Goal: Task Accomplishment & Management: Manage account settings

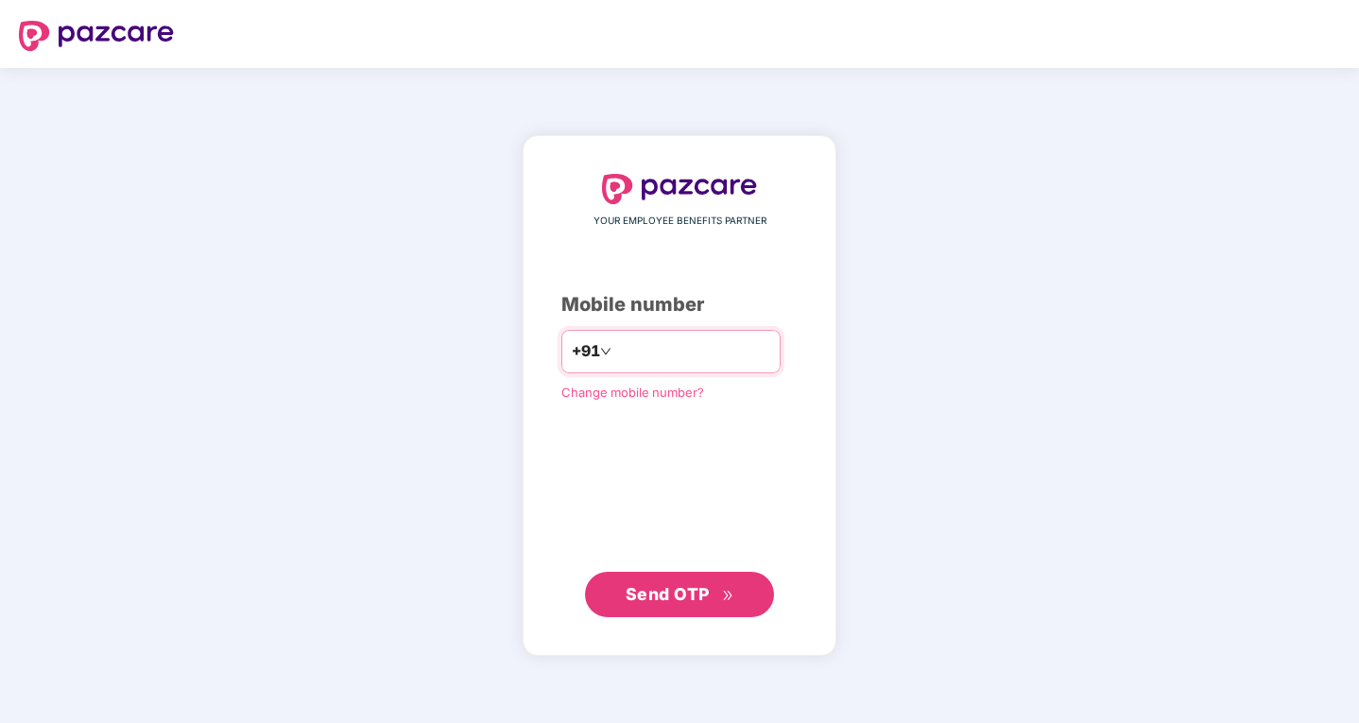
type input "**********"
click at [658, 594] on span "Send OTP" at bounding box center [668, 594] width 84 height 20
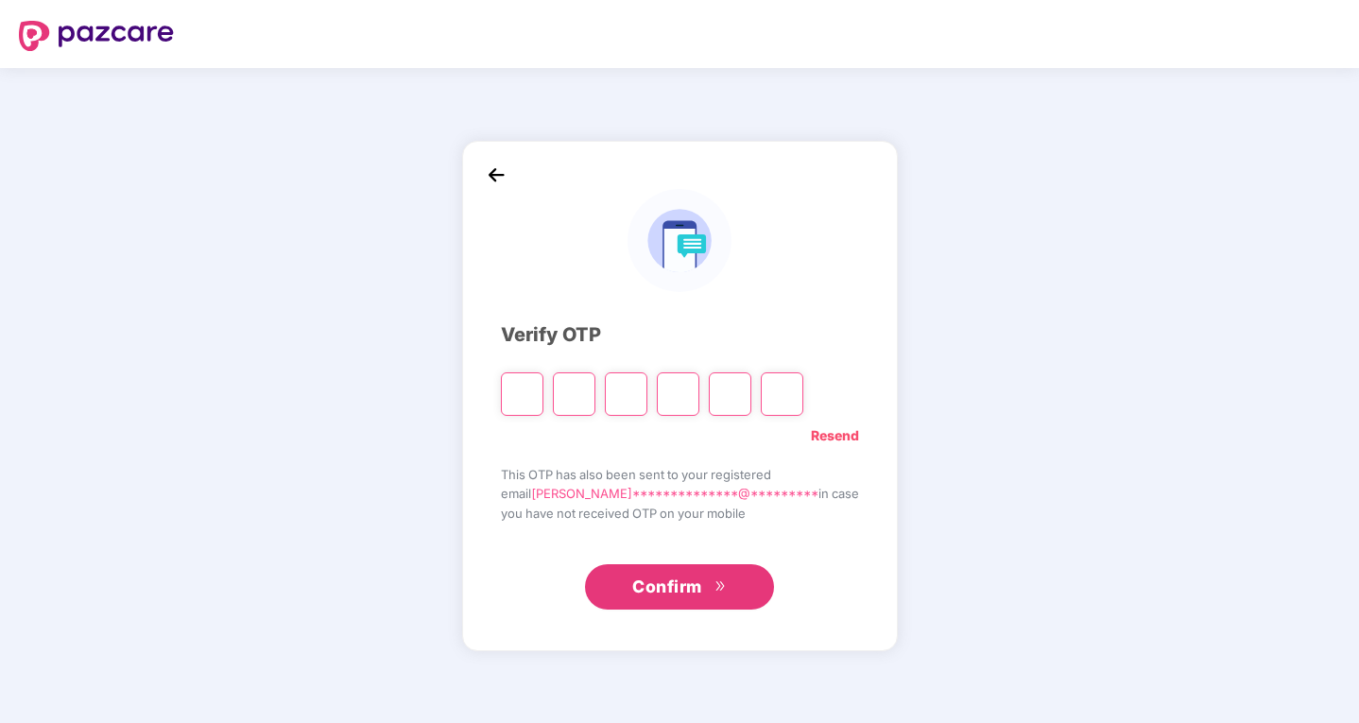
type input "*"
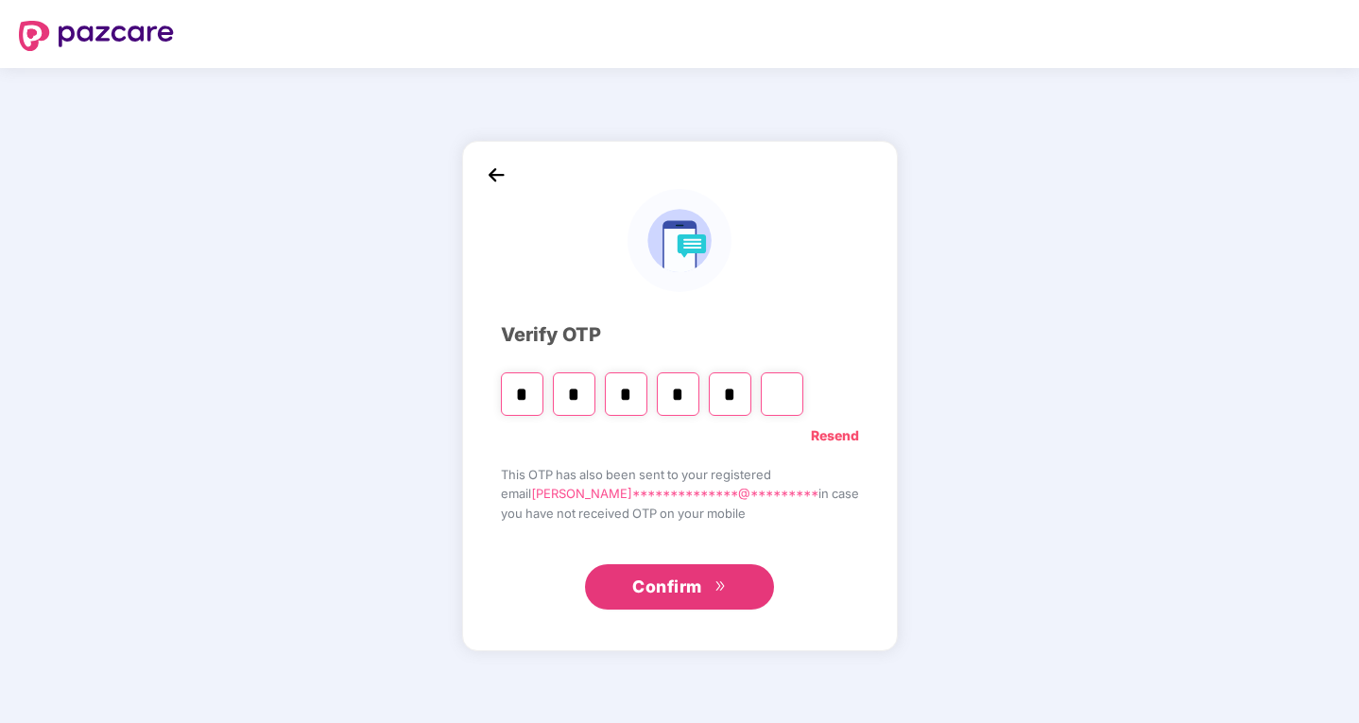
type input "*"
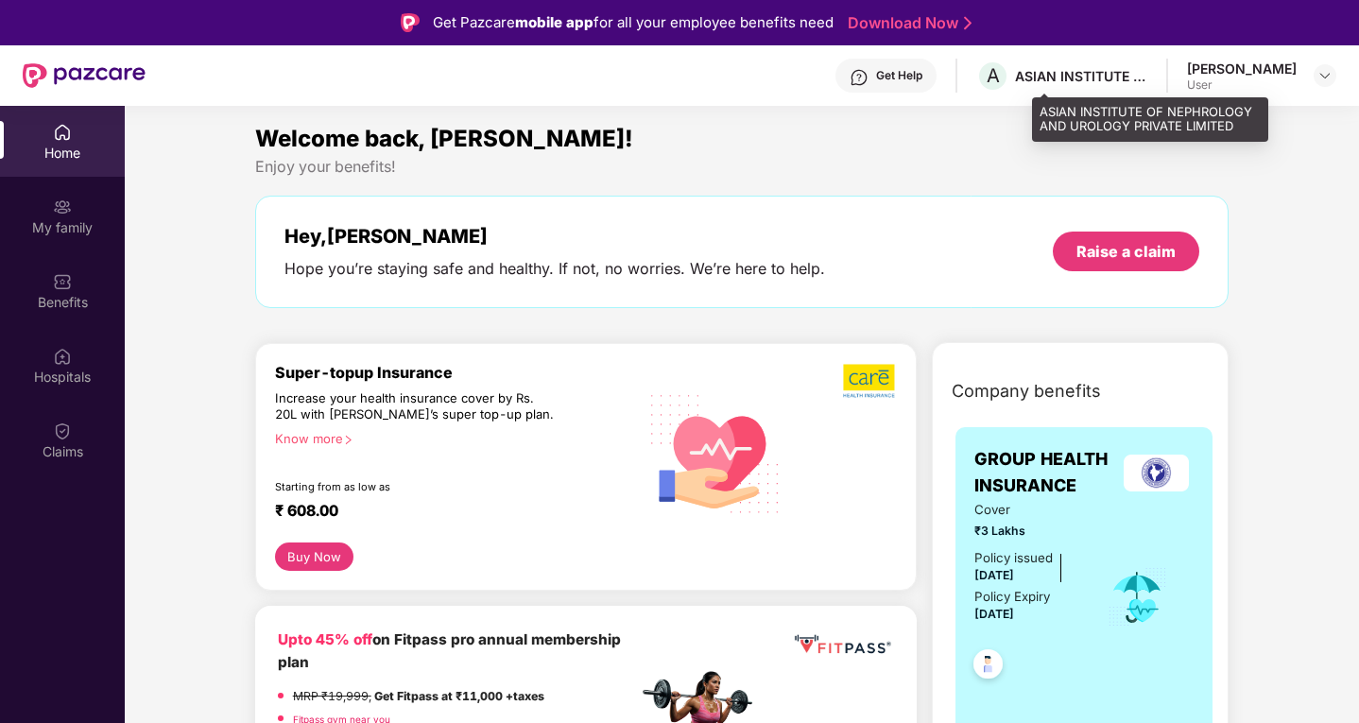
click at [1147, 75] on div "ASIAN INSTITUTE OF NEPHROLOGY AND UROLOGY PRIVATE LIMITED" at bounding box center [1081, 76] width 132 height 18
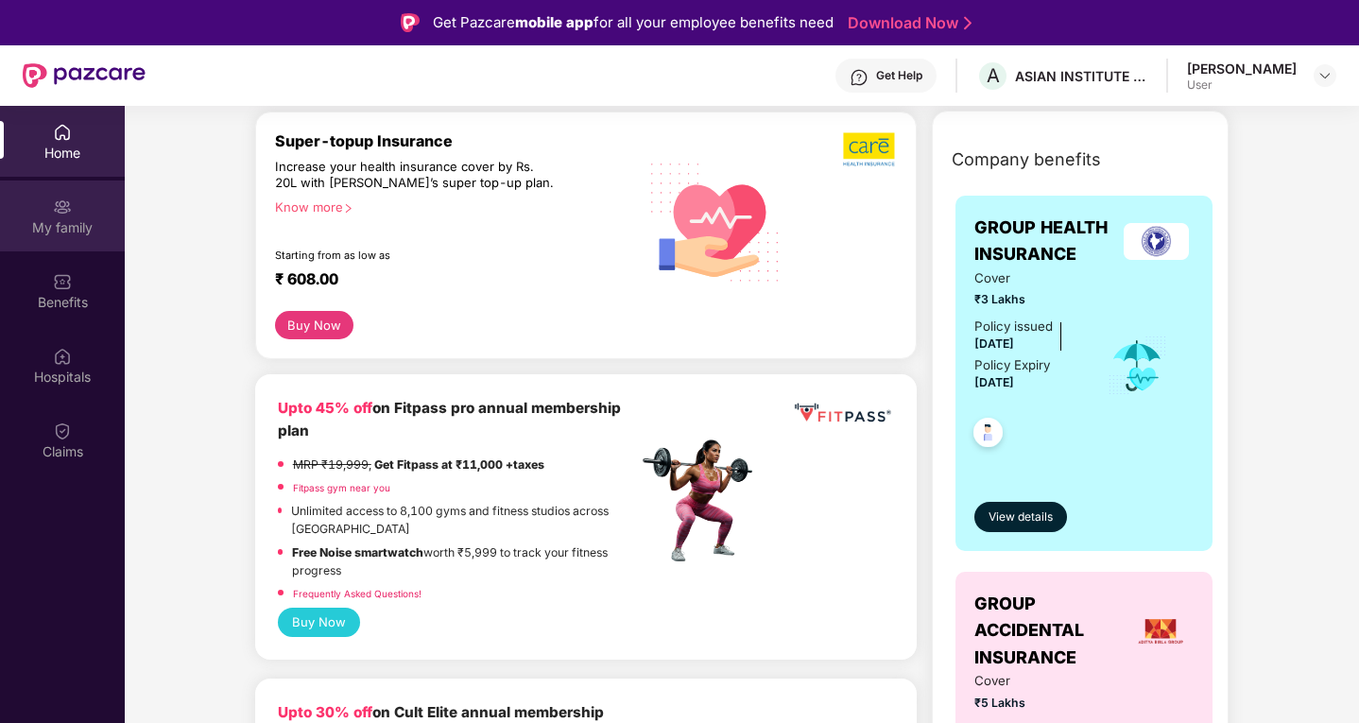
scroll to position [95, 0]
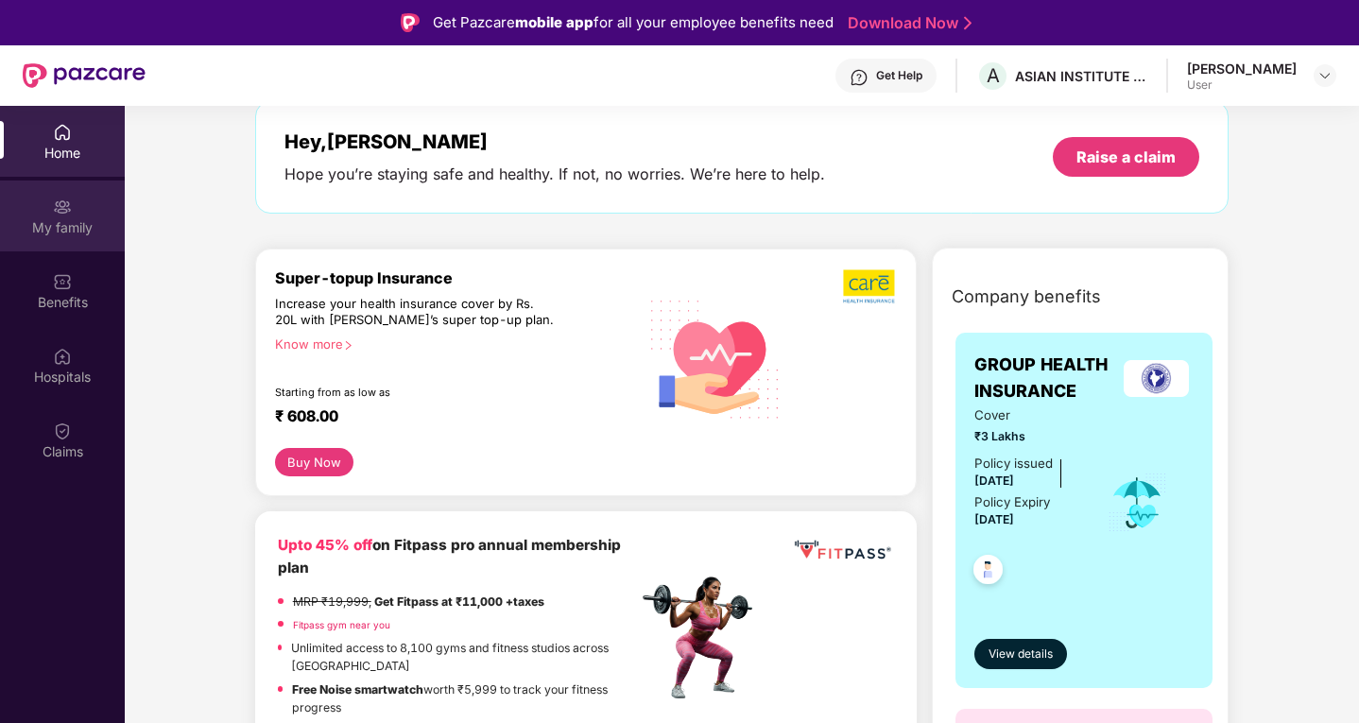
click at [31, 215] on div "My family" at bounding box center [62, 216] width 125 height 71
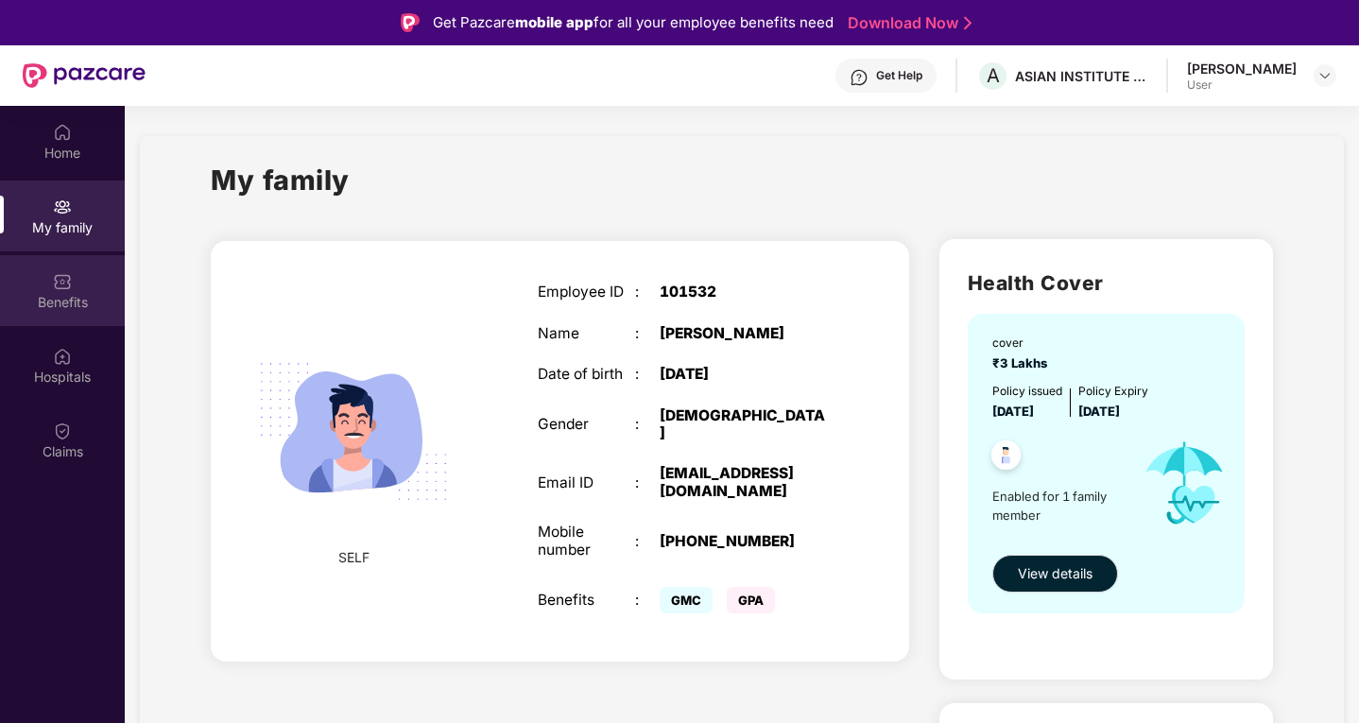
click at [55, 288] on img at bounding box center [62, 281] width 19 height 19
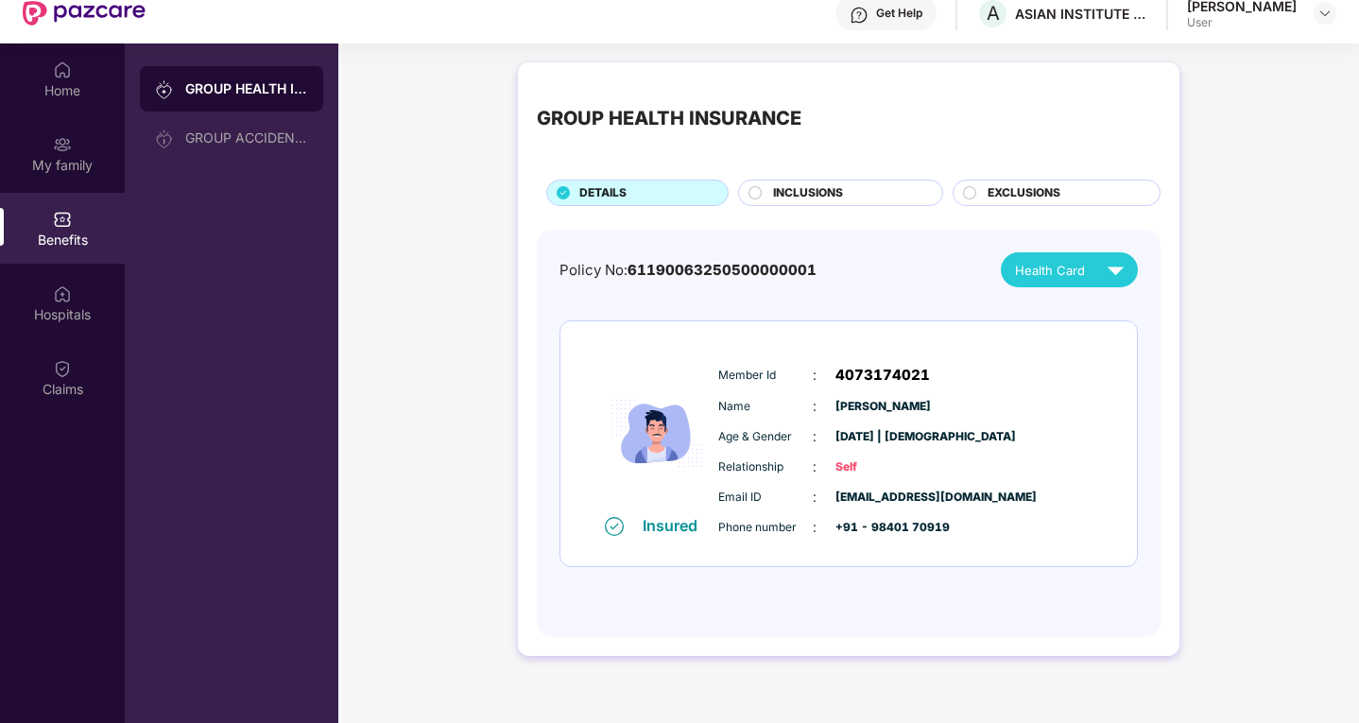
scroll to position [95, 0]
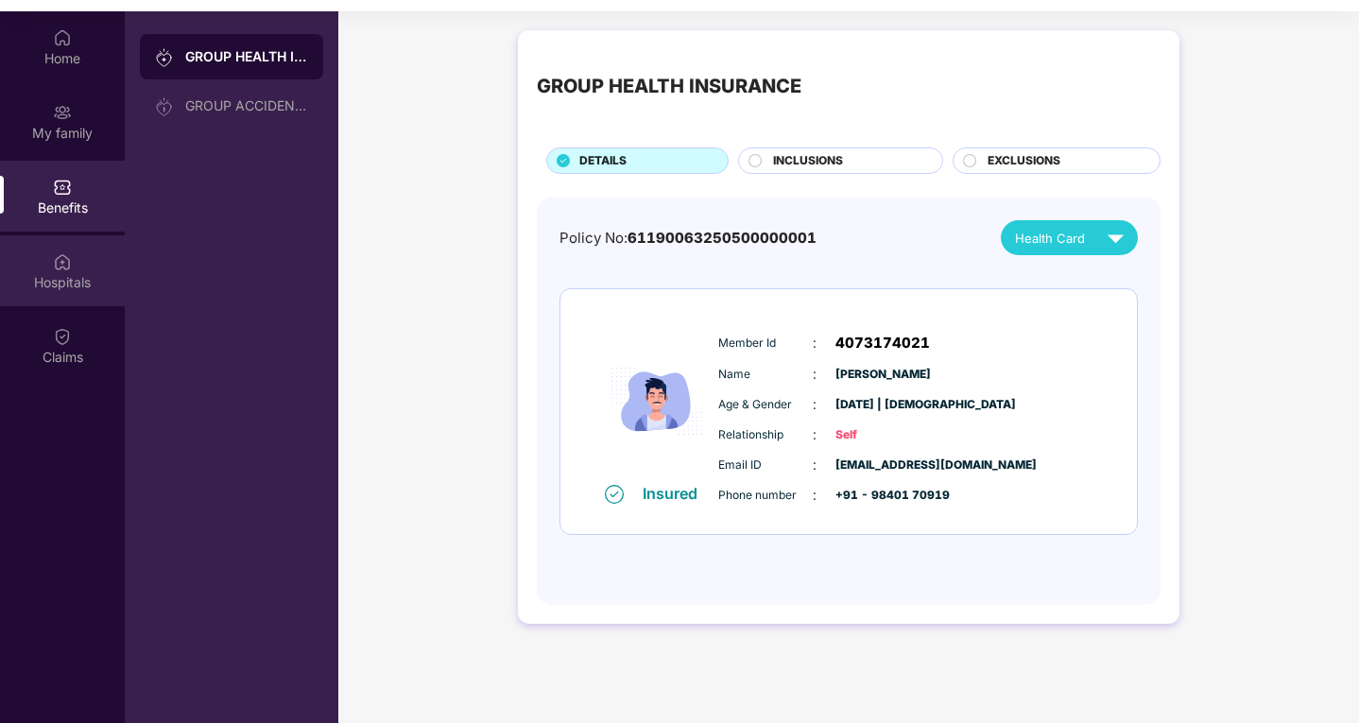
click at [56, 284] on div "Hospitals" at bounding box center [62, 282] width 125 height 19
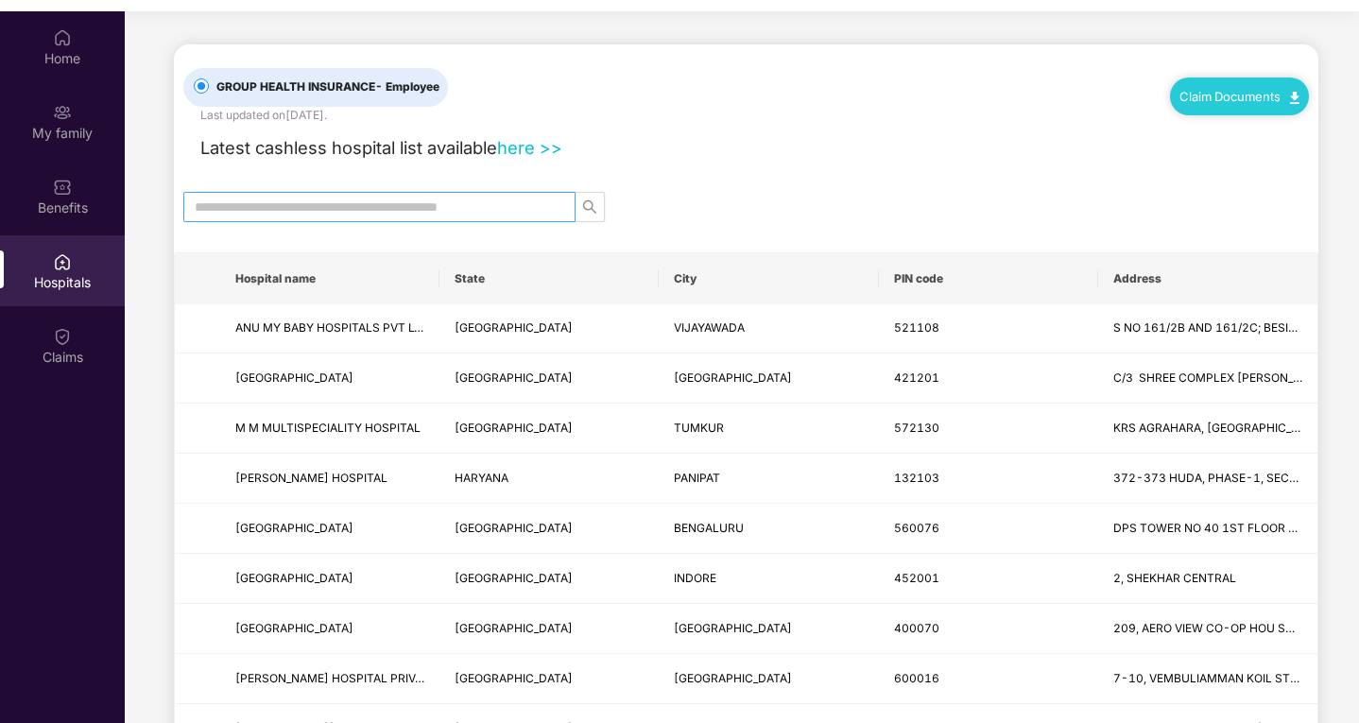
click at [408, 202] on input "text" at bounding box center [372, 207] width 354 height 21
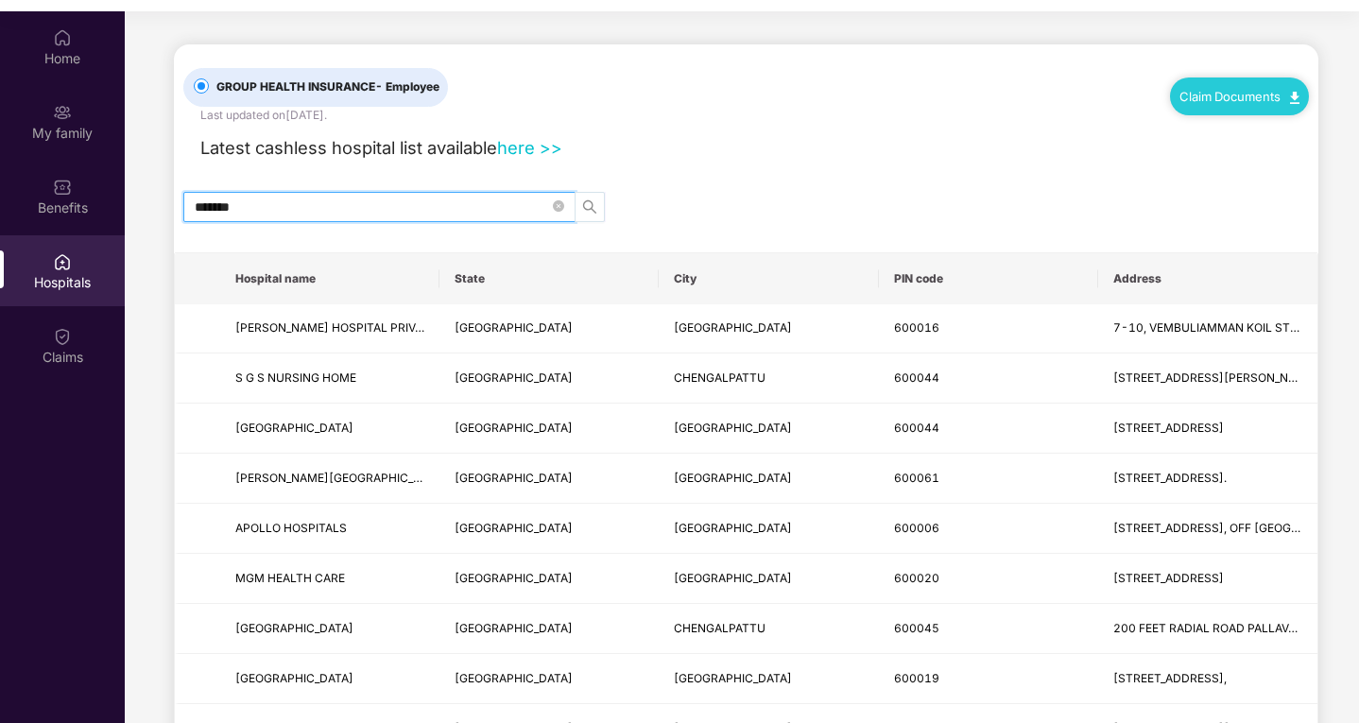
click at [583, 205] on icon "search" at bounding box center [589, 205] width 13 height 13
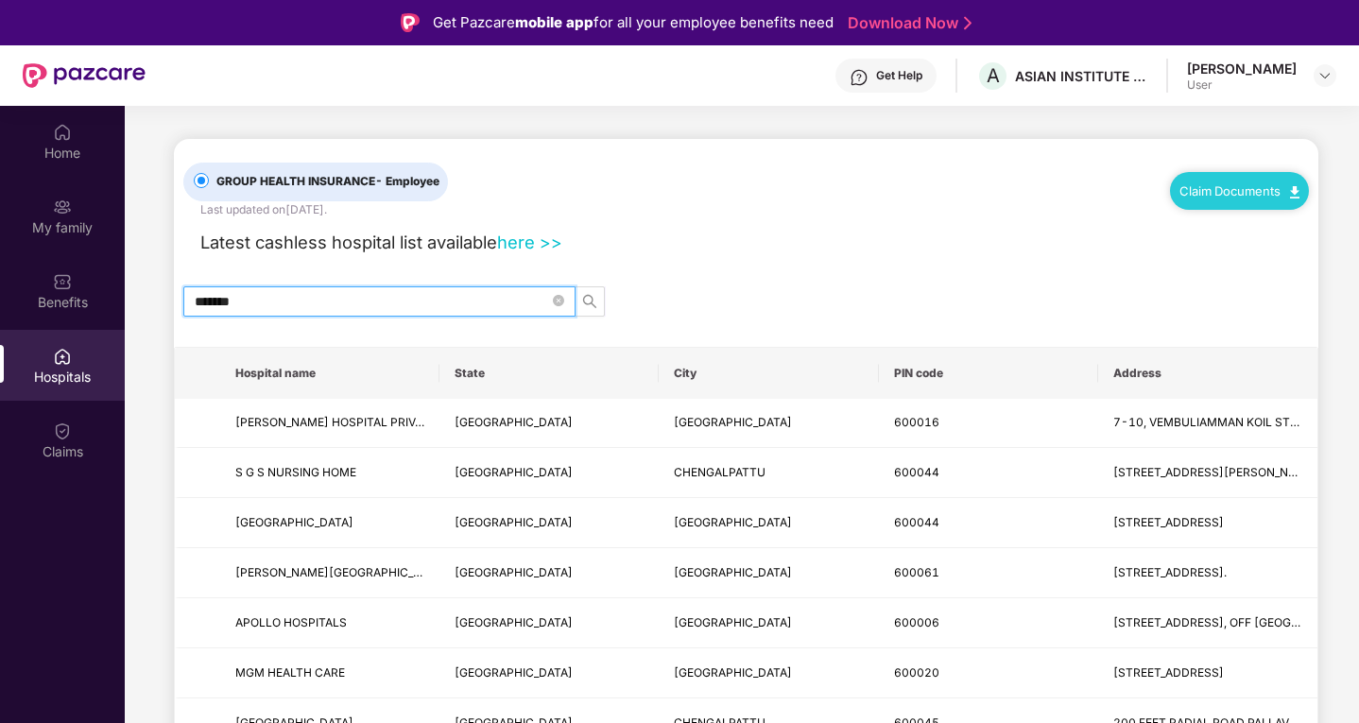
type input "*******"
drag, startPoint x: 1022, startPoint y: 371, endPoint x: 1005, endPoint y: 401, distance: 33.9
drag, startPoint x: 1005, startPoint y: 401, endPoint x: 1342, endPoint y: 188, distance: 398.8
click at [1330, 79] on img at bounding box center [1324, 75] width 15 height 15
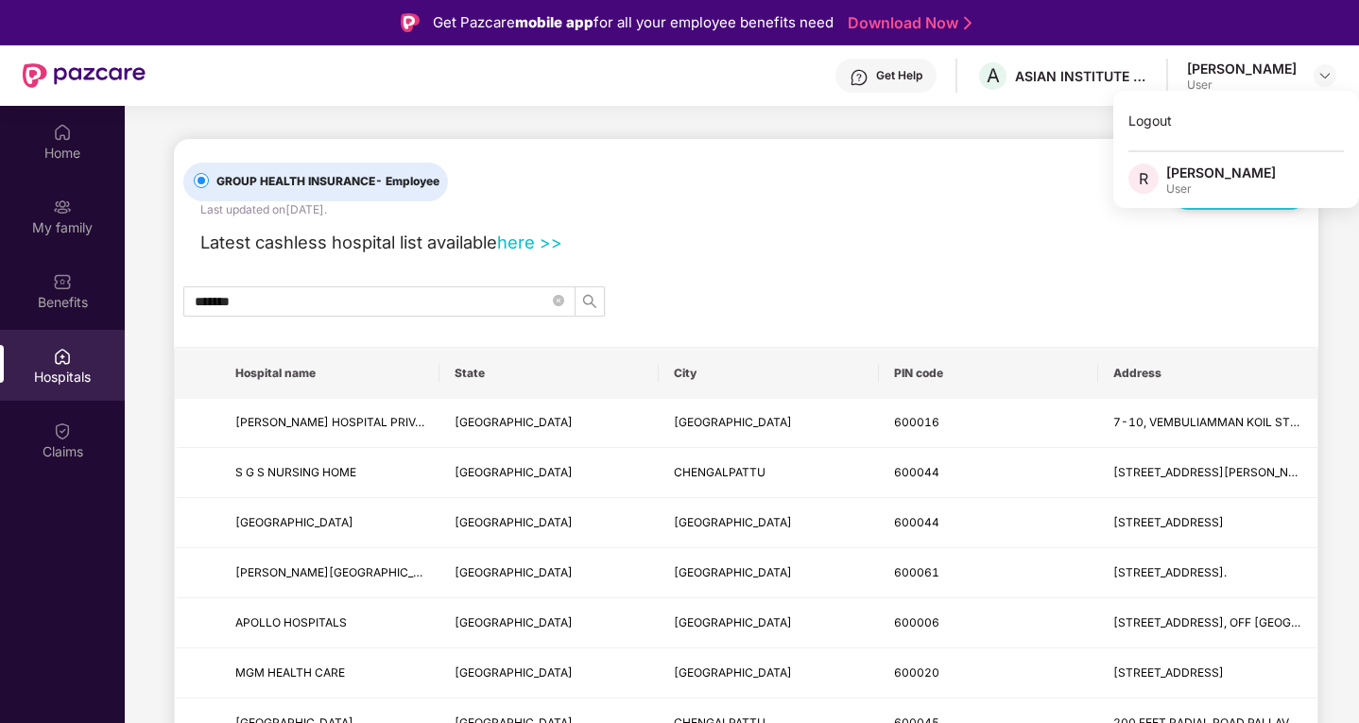
click at [1142, 187] on span "R" at bounding box center [1143, 178] width 9 height 23
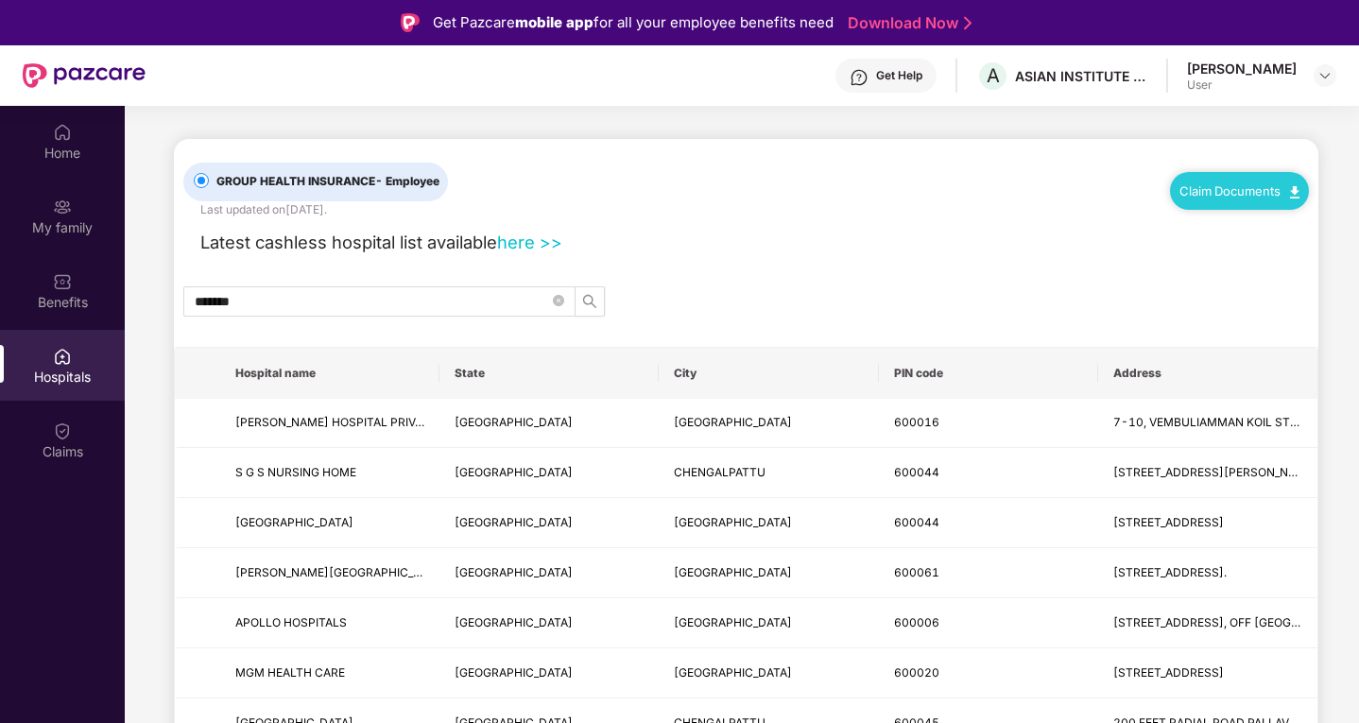
click at [1269, 74] on div "[PERSON_NAME]" at bounding box center [1242, 69] width 110 height 18
click at [1322, 68] on img at bounding box center [1324, 75] width 15 height 15
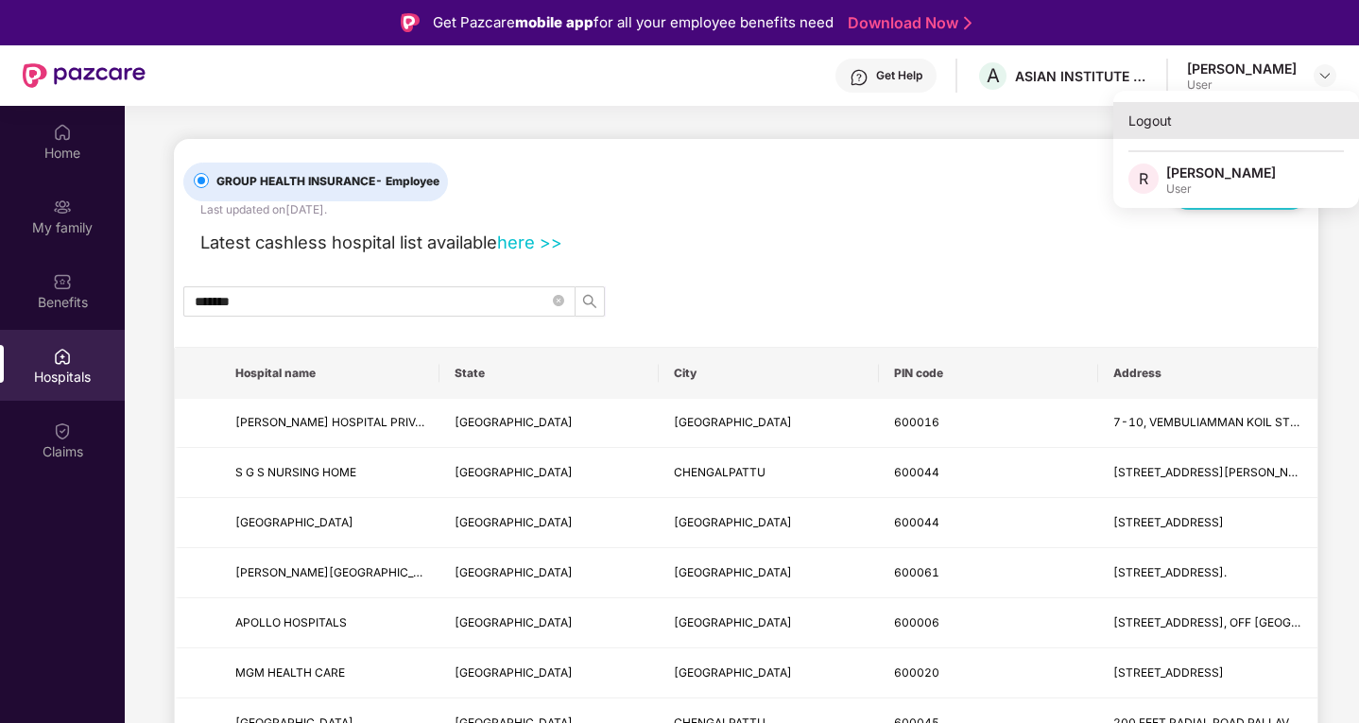
click at [1142, 115] on div "Logout" at bounding box center [1236, 120] width 246 height 37
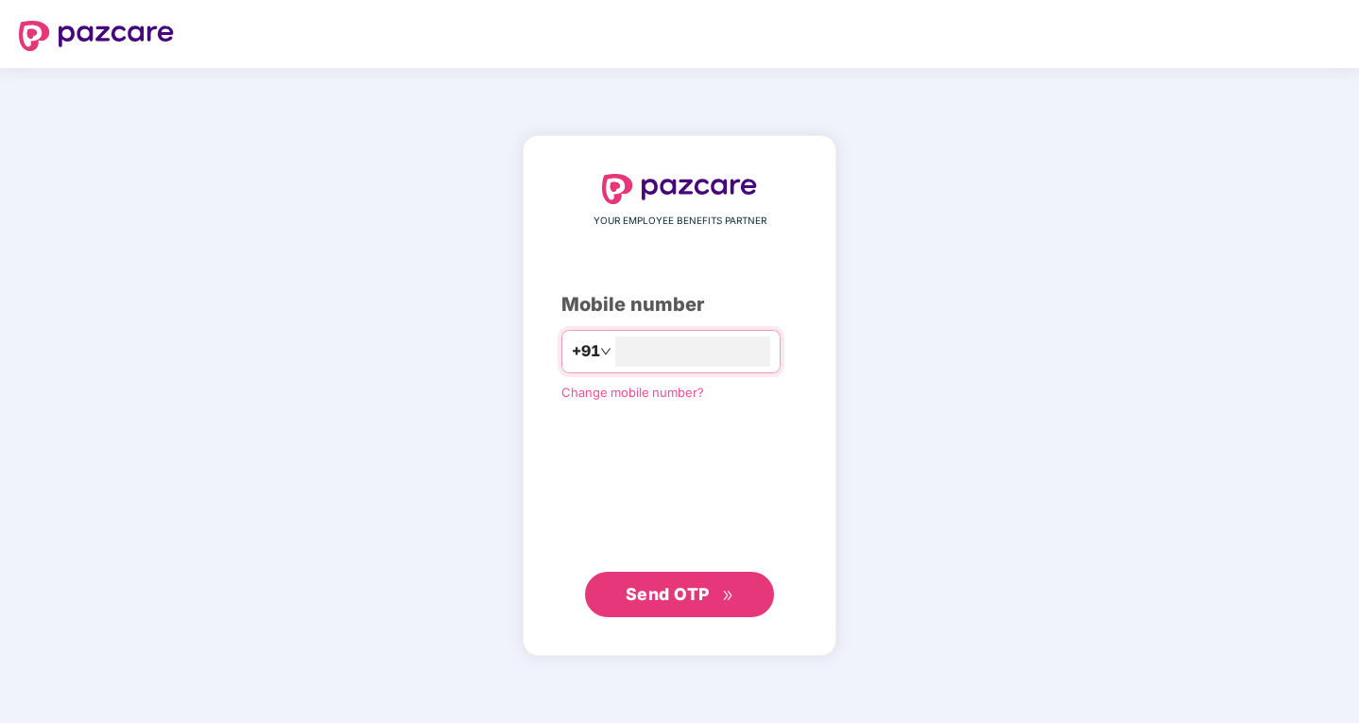
type input "**********"
click at [688, 582] on span "Send OTP" at bounding box center [680, 593] width 109 height 26
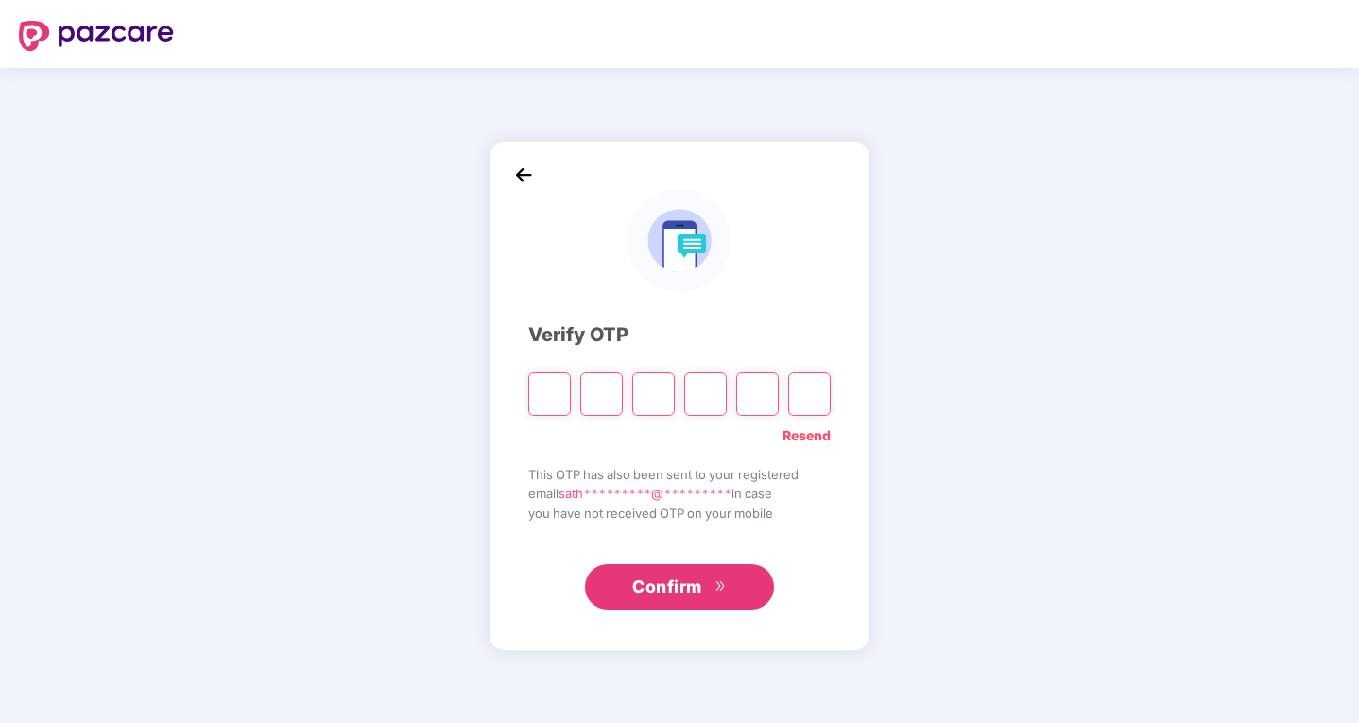
type input "*"
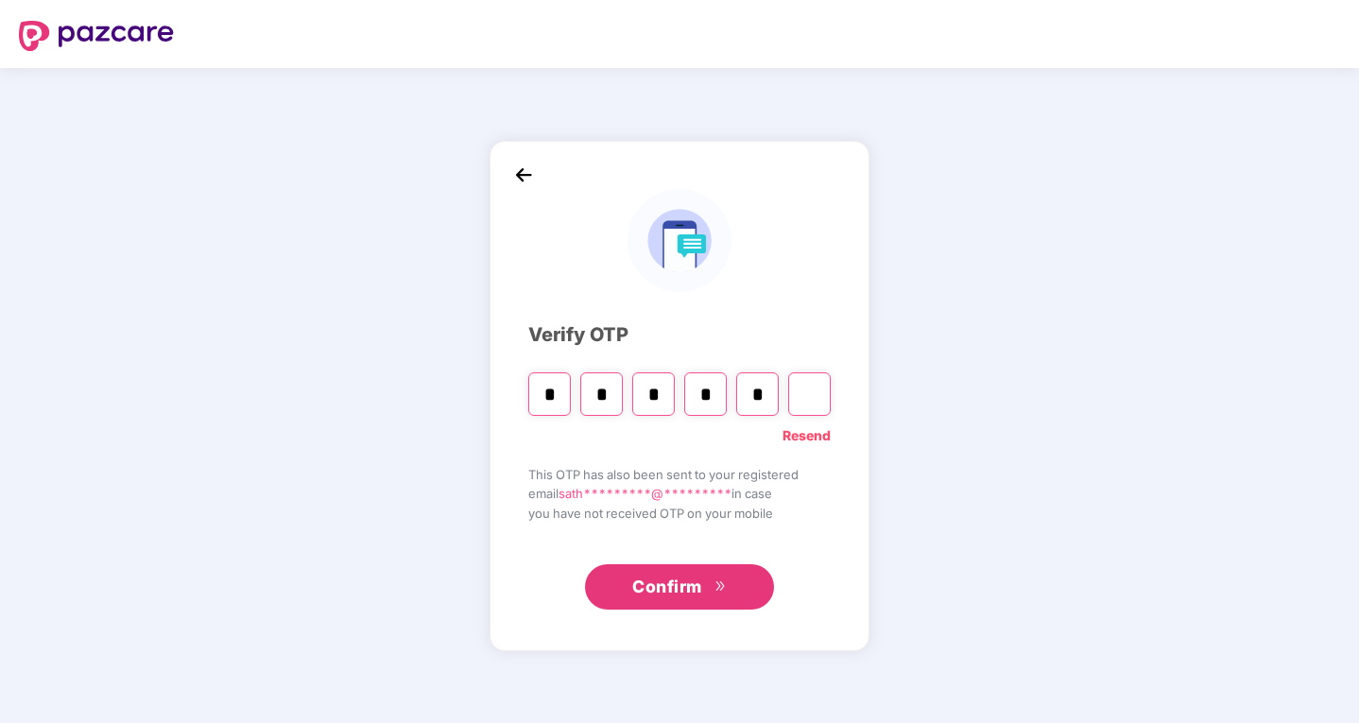
type input "*"
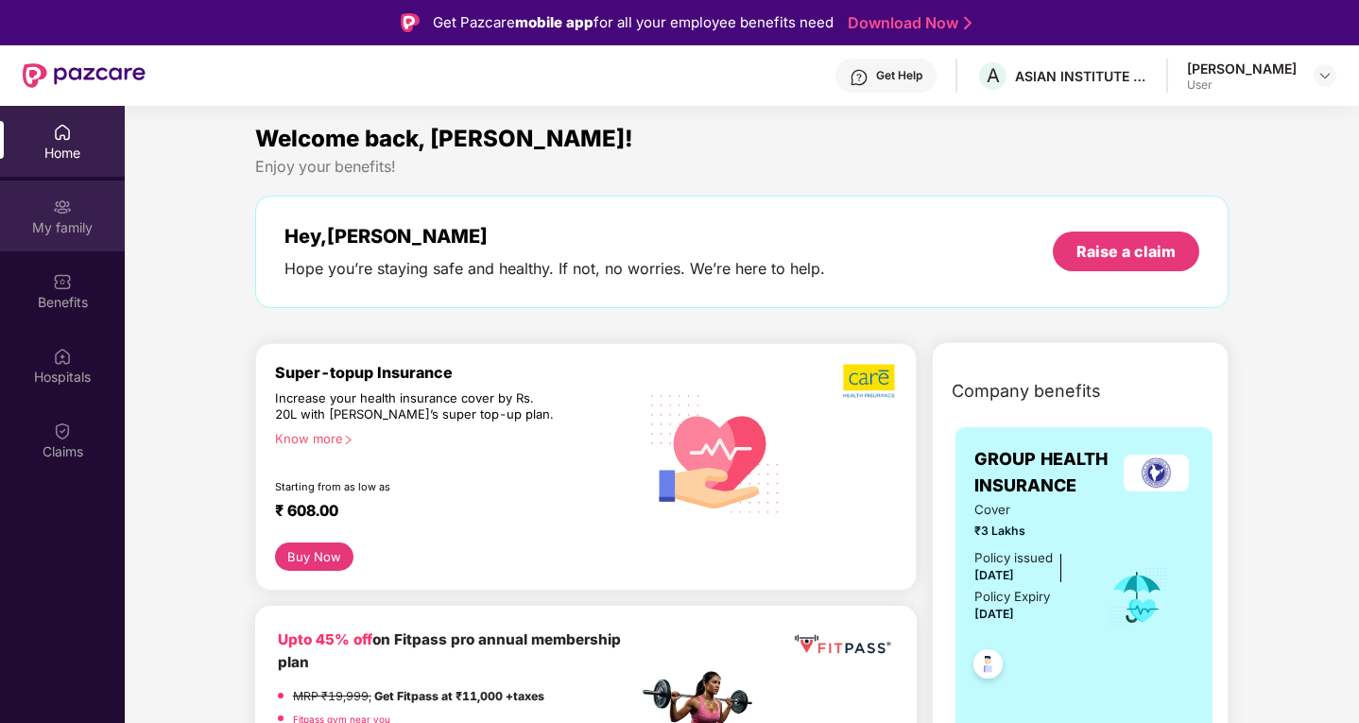
click at [95, 228] on div "My family" at bounding box center [62, 227] width 125 height 19
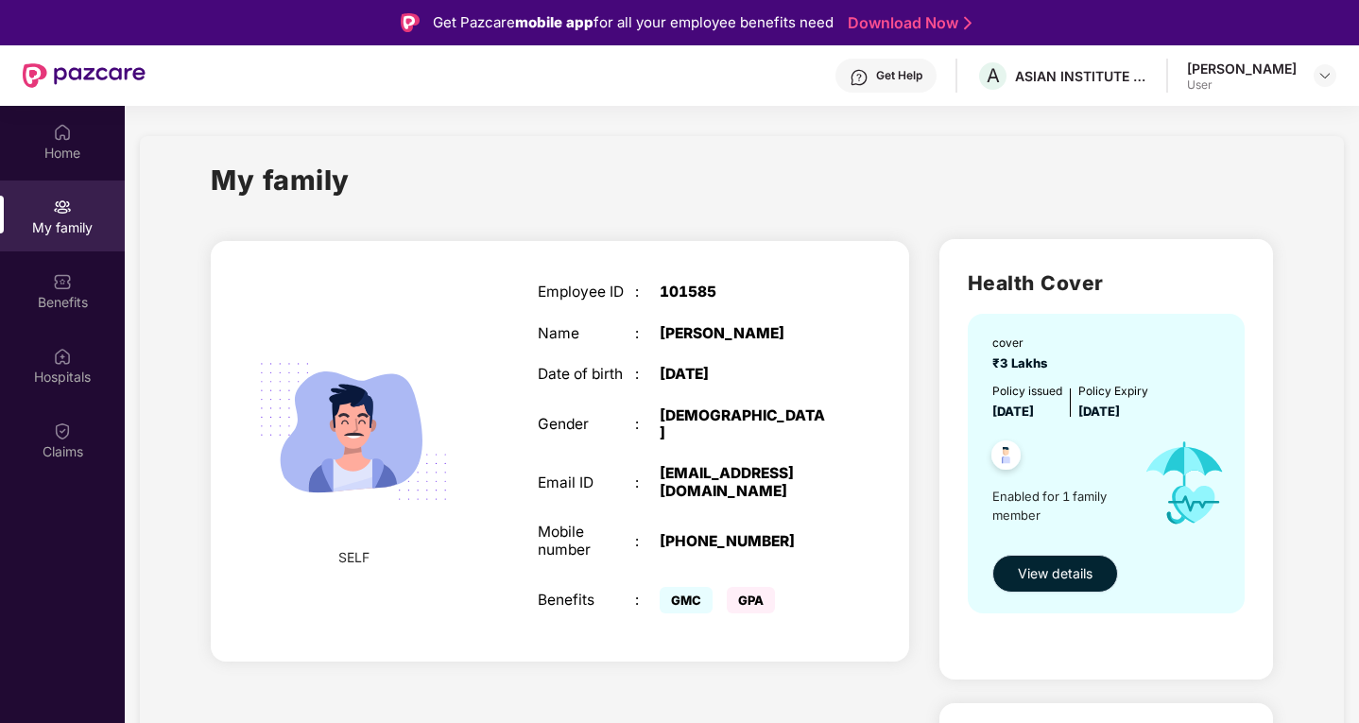
click at [1059, 579] on span "View details" at bounding box center [1055, 573] width 75 height 21
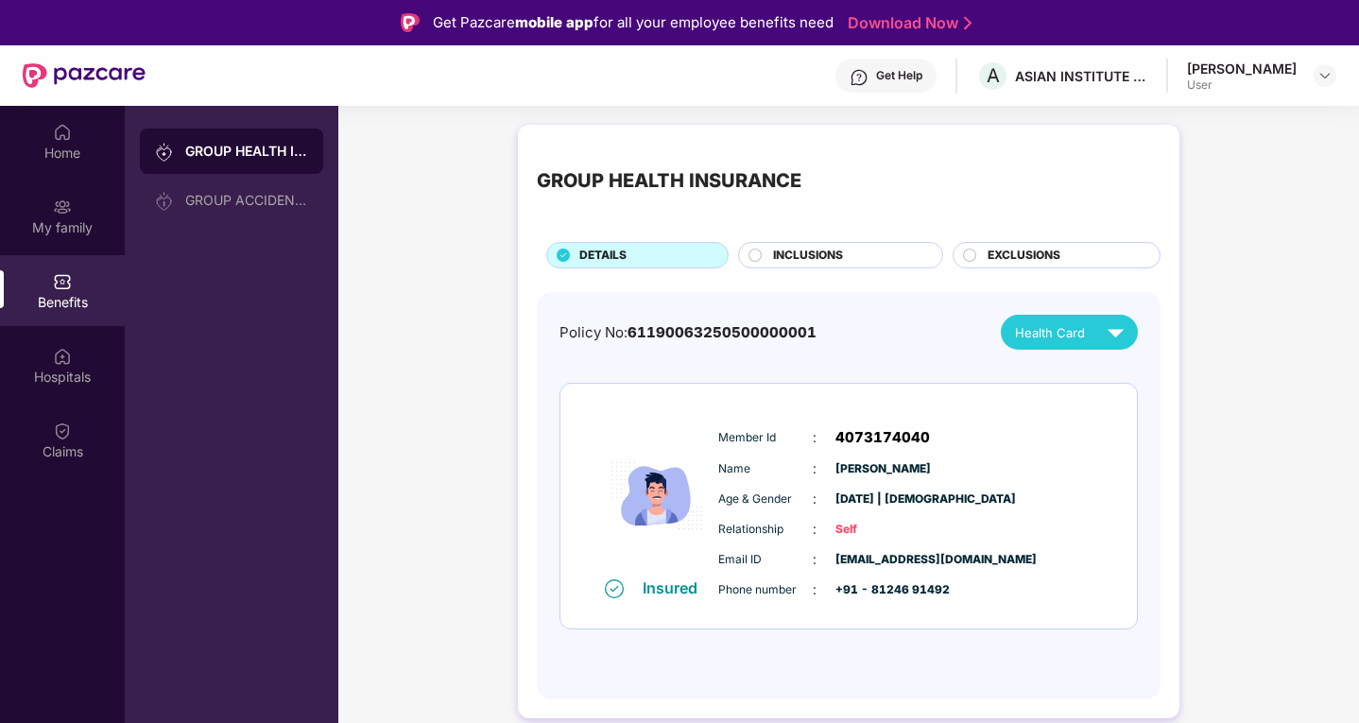
click at [847, 254] on div "INCLUSIONS" at bounding box center [848, 257] width 169 height 21
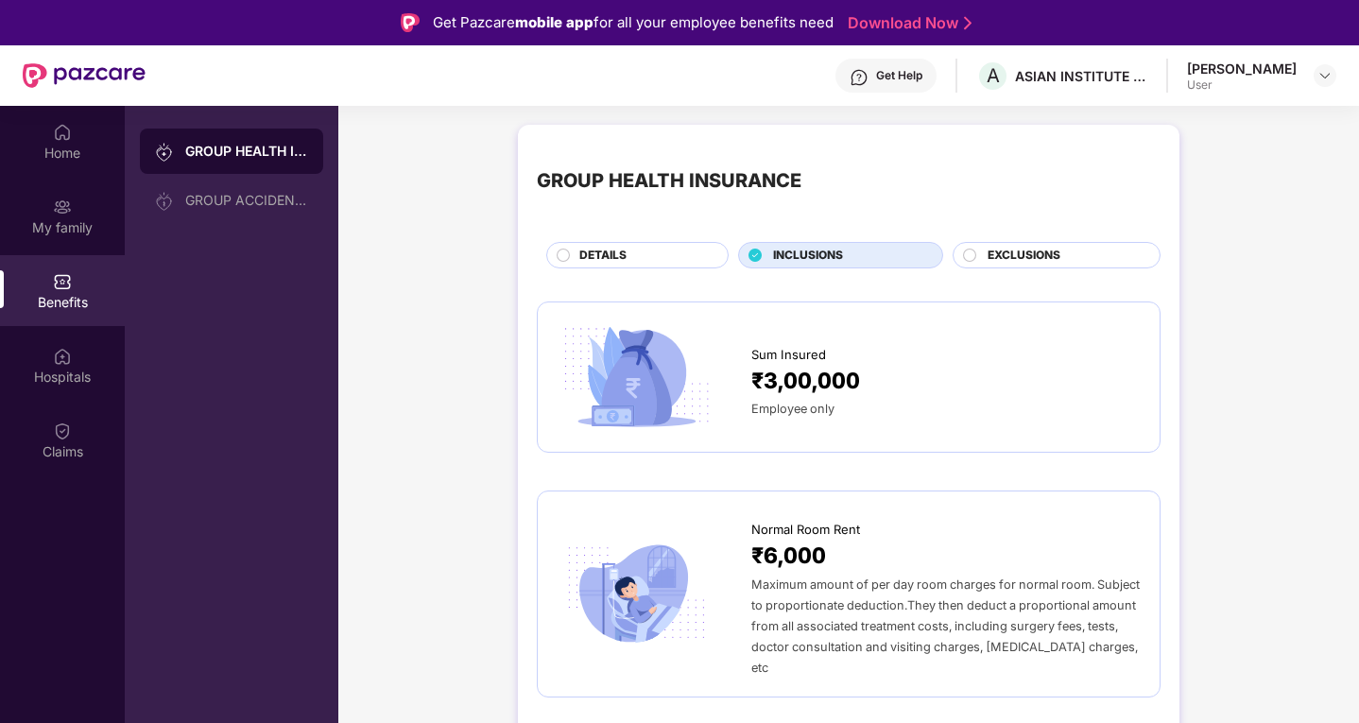
click at [1003, 247] on span "EXCLUSIONS" at bounding box center [1024, 256] width 73 height 18
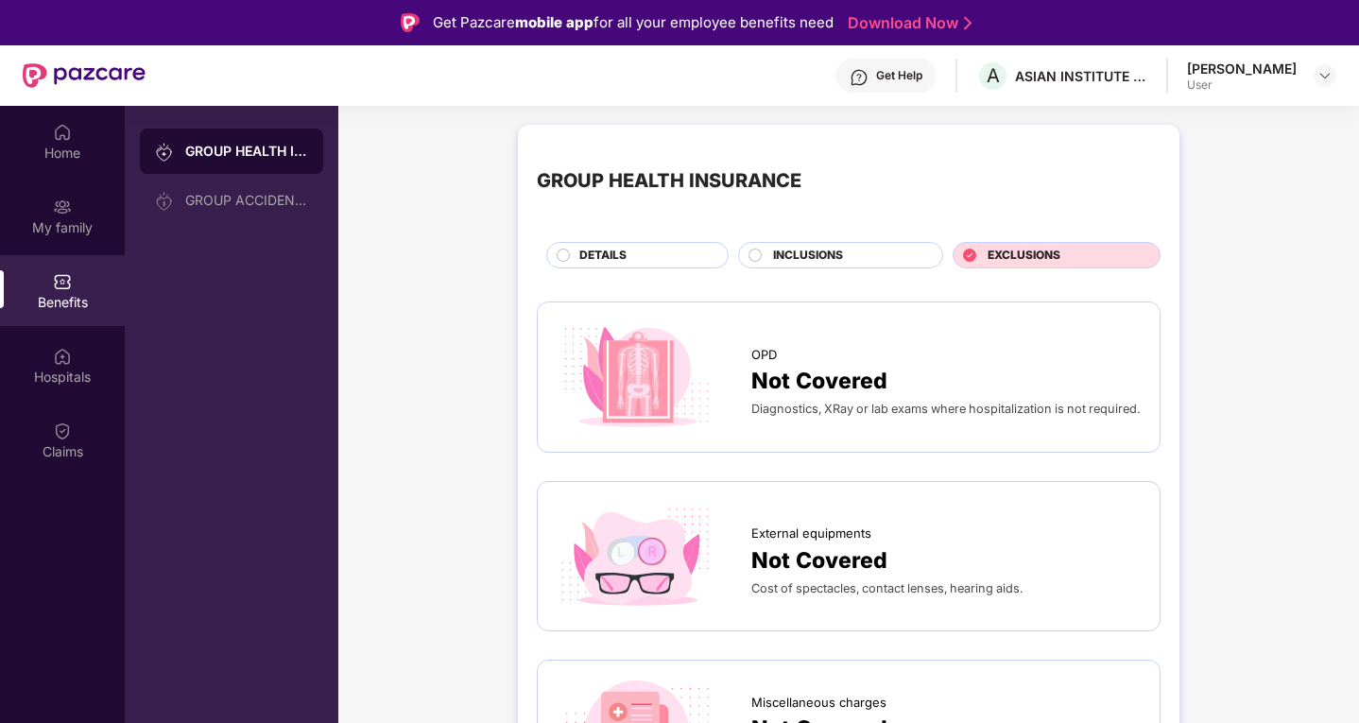
click at [645, 256] on div "DETAILS" at bounding box center [644, 257] width 148 height 21
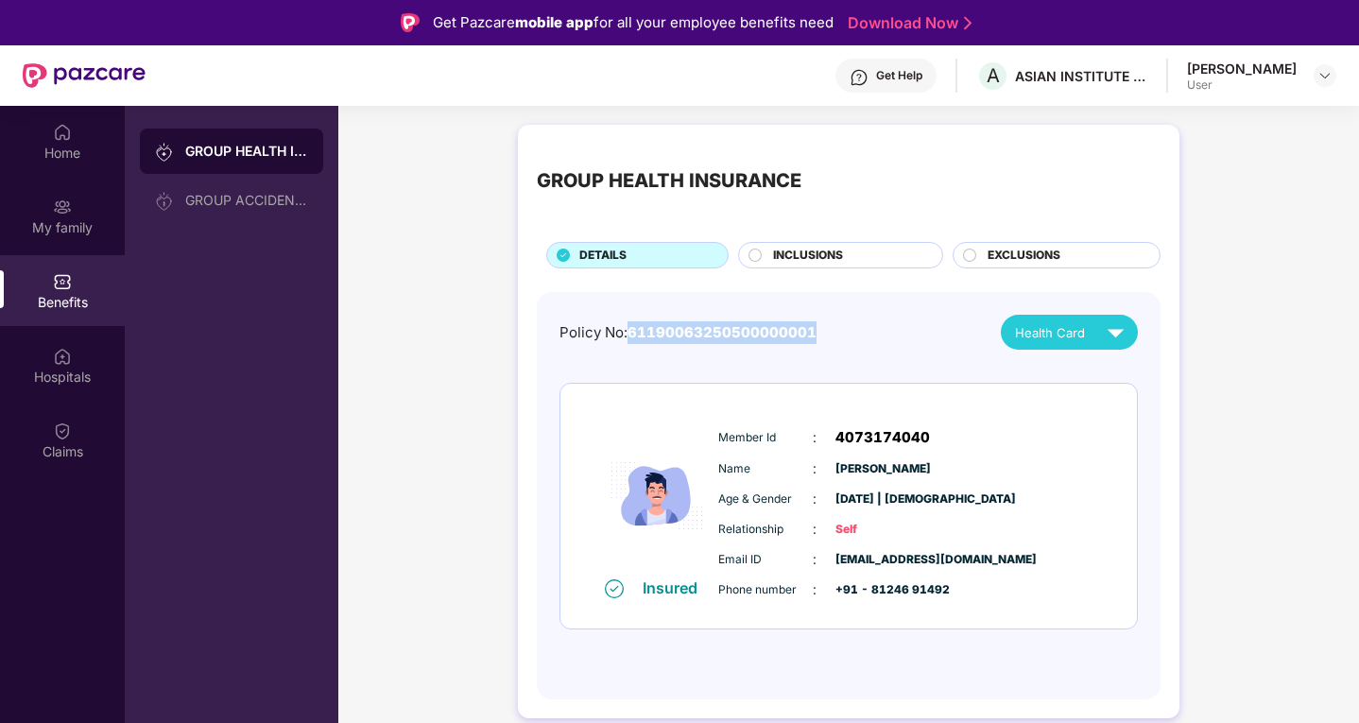
drag, startPoint x: 628, startPoint y: 330, endPoint x: 821, endPoint y: 331, distance: 192.8
click at [821, 331] on div "Policy No: 61190063250500000001 Health Card" at bounding box center [849, 332] width 578 height 35
click at [862, 364] on div "Policy No: 61190063250500000001 Health Card Insured Member Id : 4073174040 Name…" at bounding box center [849, 486] width 578 height 343
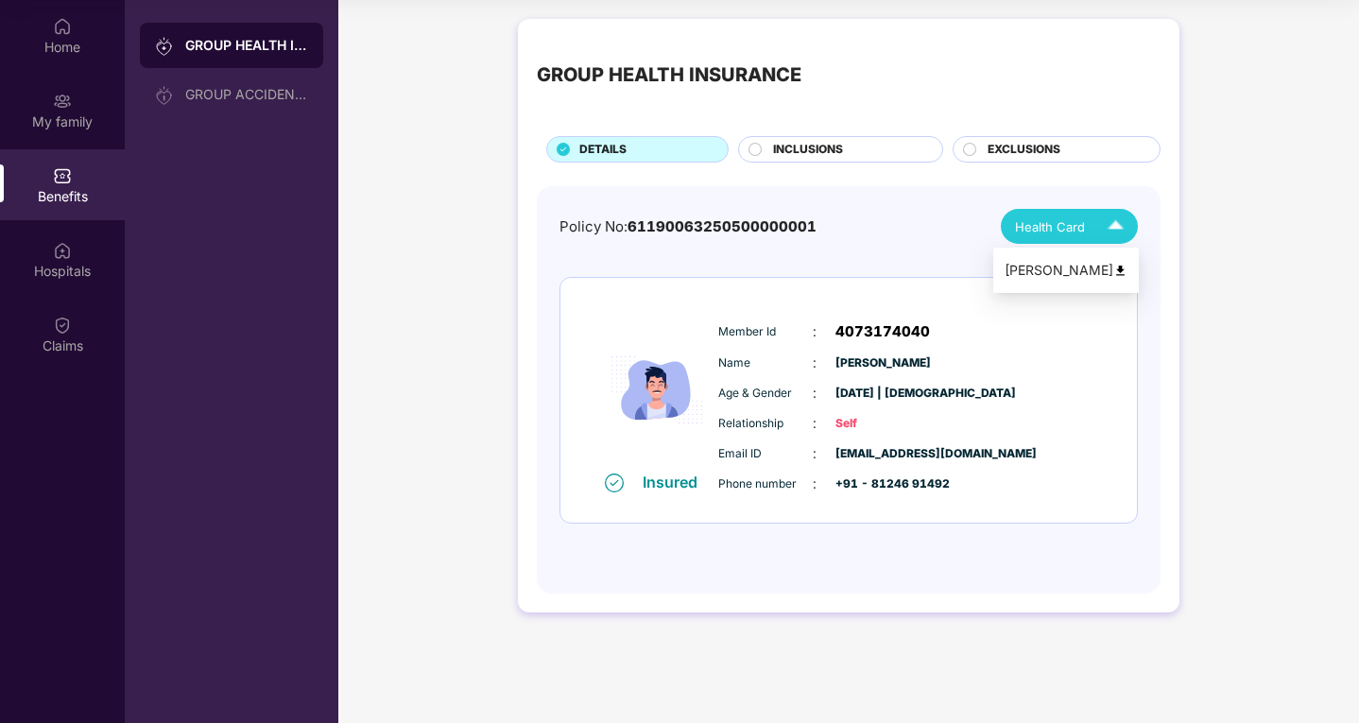
click at [1078, 229] on span "Health Card" at bounding box center [1050, 226] width 70 height 19
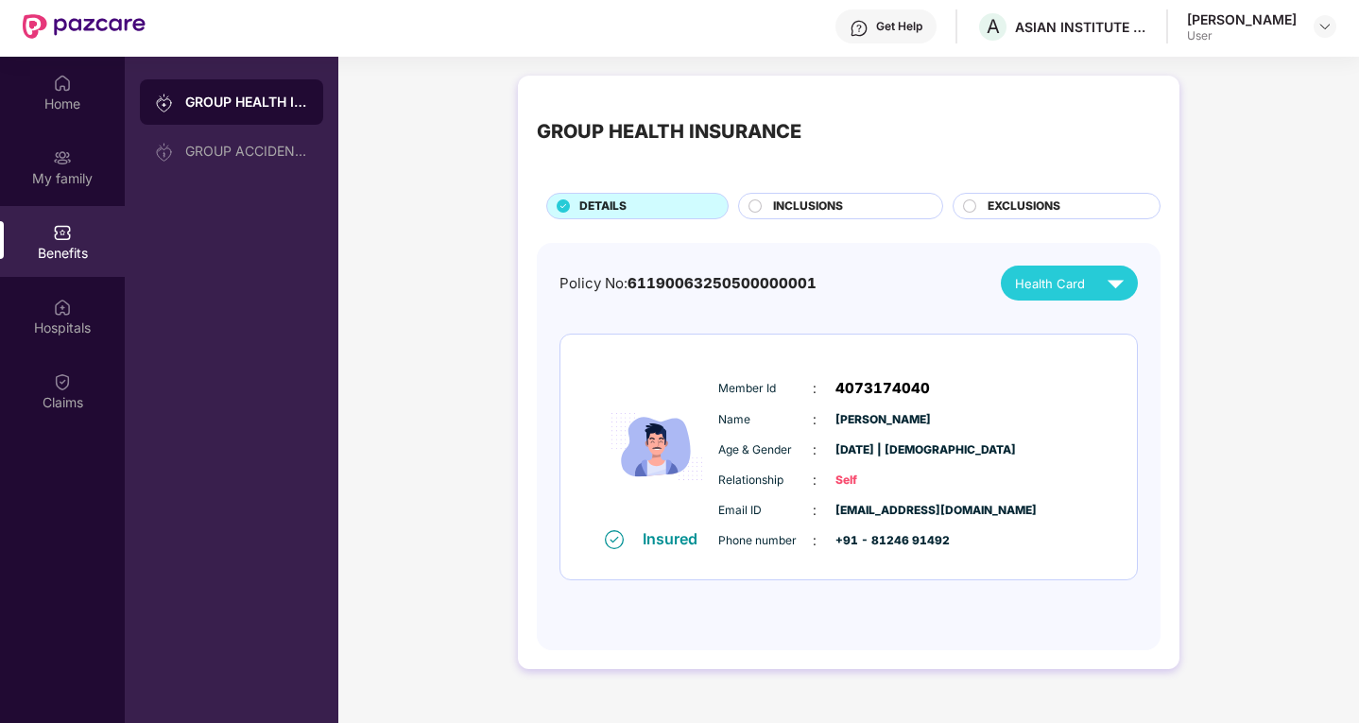
scroll to position [0, 0]
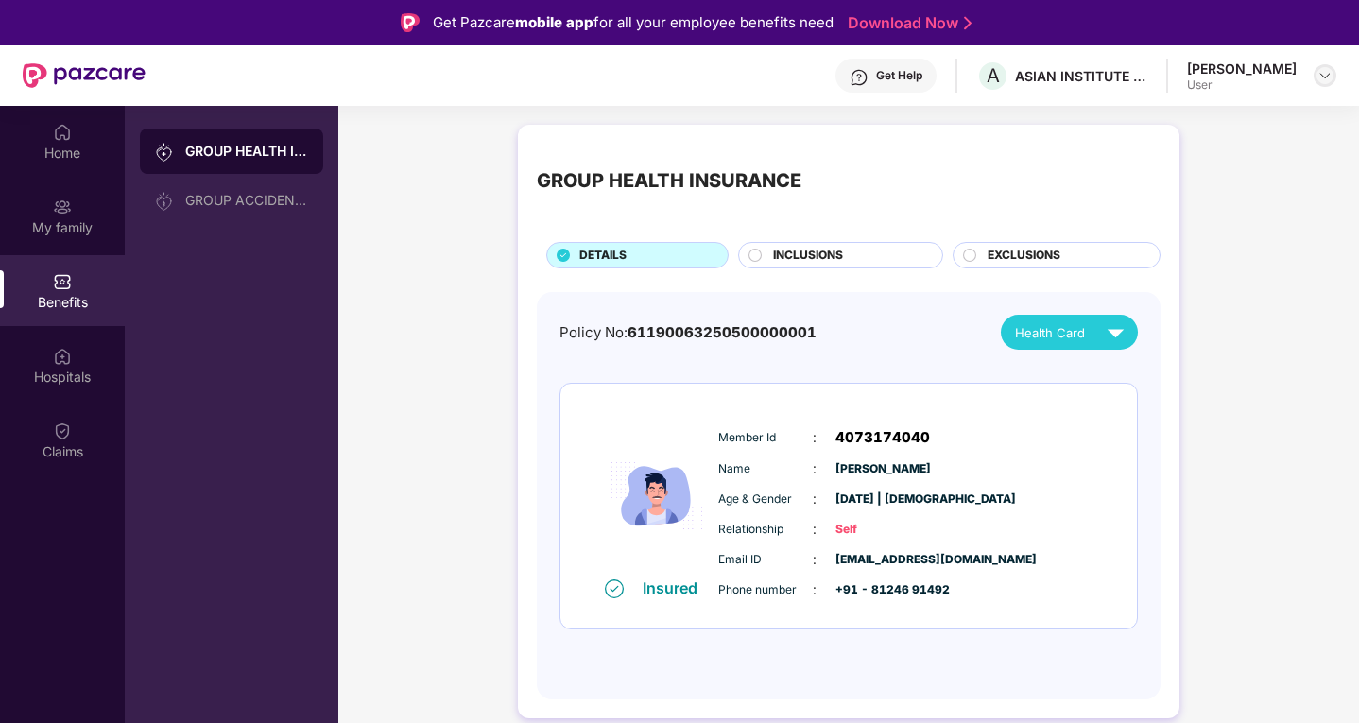
click at [1326, 77] on img at bounding box center [1324, 75] width 15 height 15
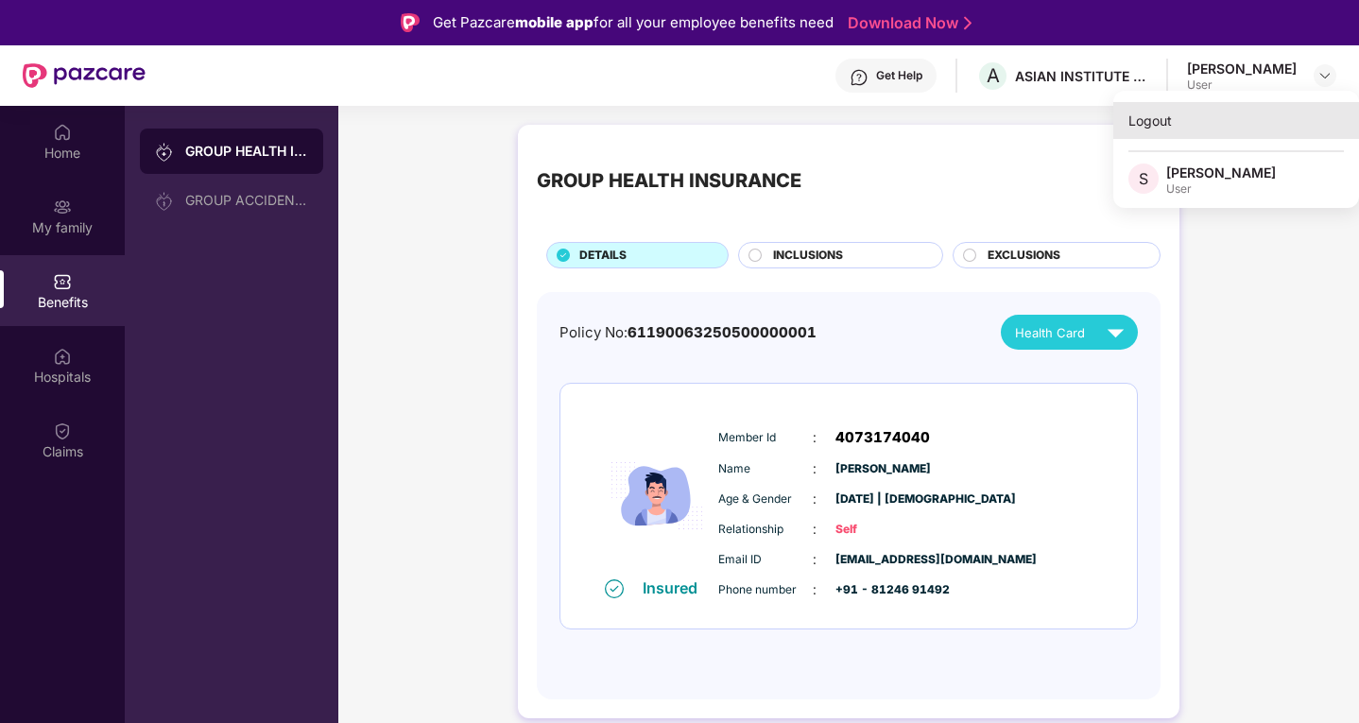
click at [1136, 121] on div "Logout" at bounding box center [1236, 120] width 246 height 37
